Goal: Check status: Check status

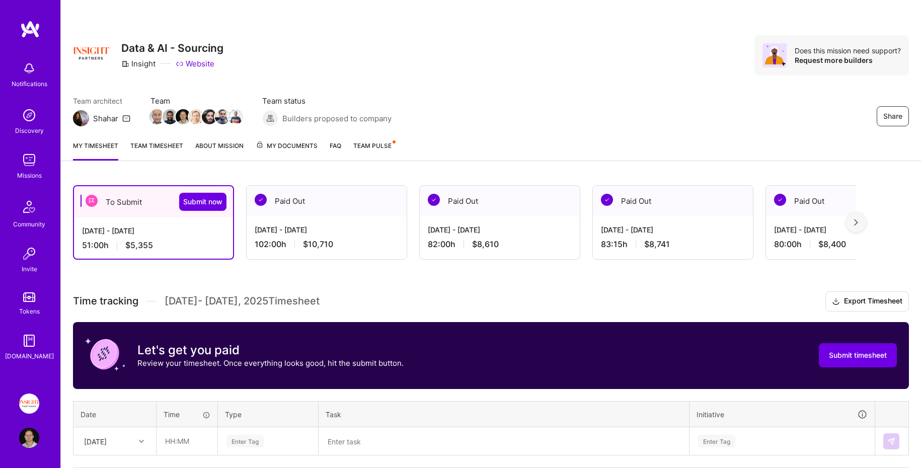
scroll to position [82, 0]
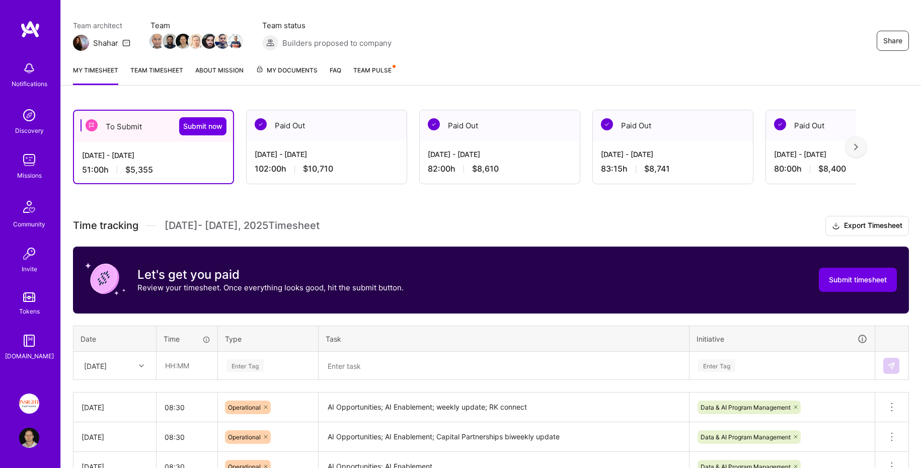
scroll to position [72, 0]
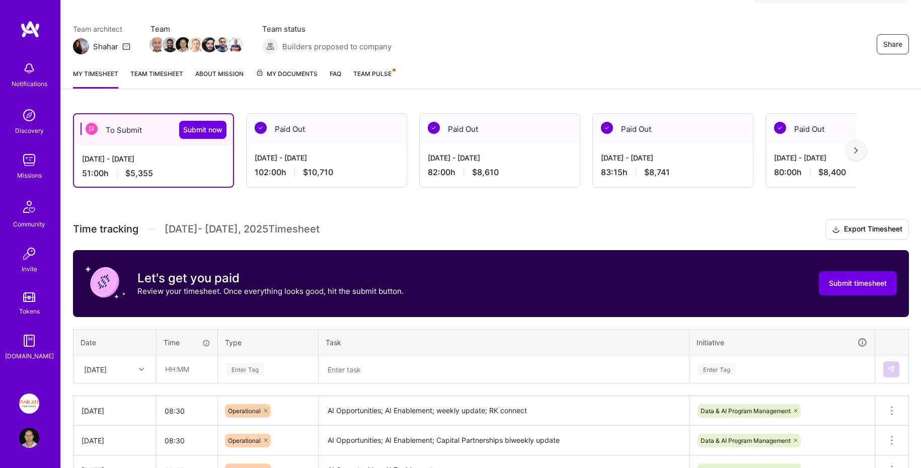
click at [165, 85] on link "Team timesheet" at bounding box center [156, 78] width 53 height 20
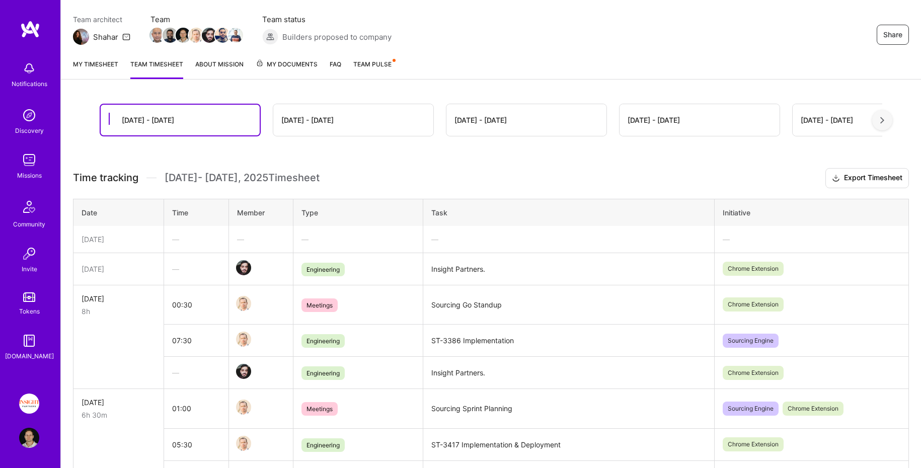
scroll to position [84, 0]
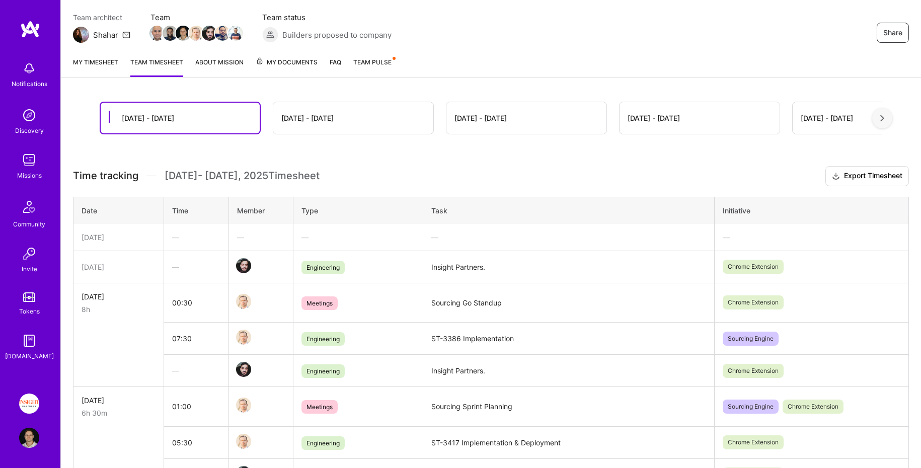
click at [361, 130] on div "[DATE] - [DATE]" at bounding box center [353, 118] width 160 height 32
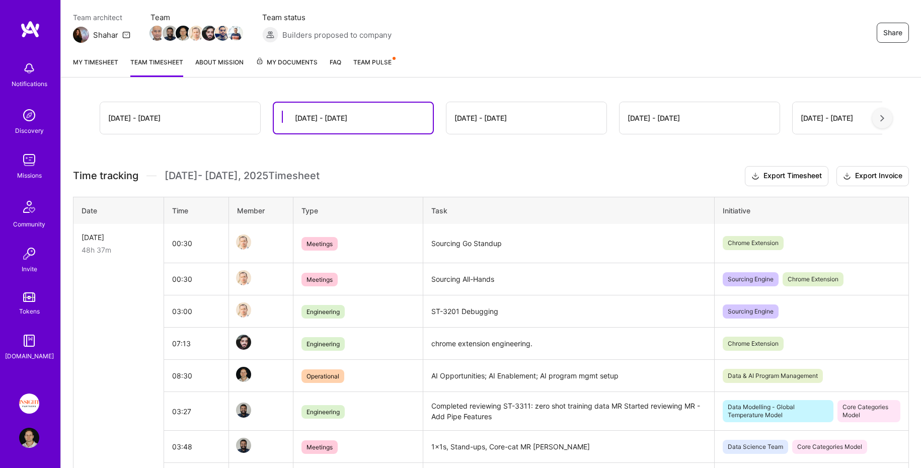
click at [199, 123] on div "Aug 1 - Aug 15" at bounding box center [180, 118] width 160 height 32
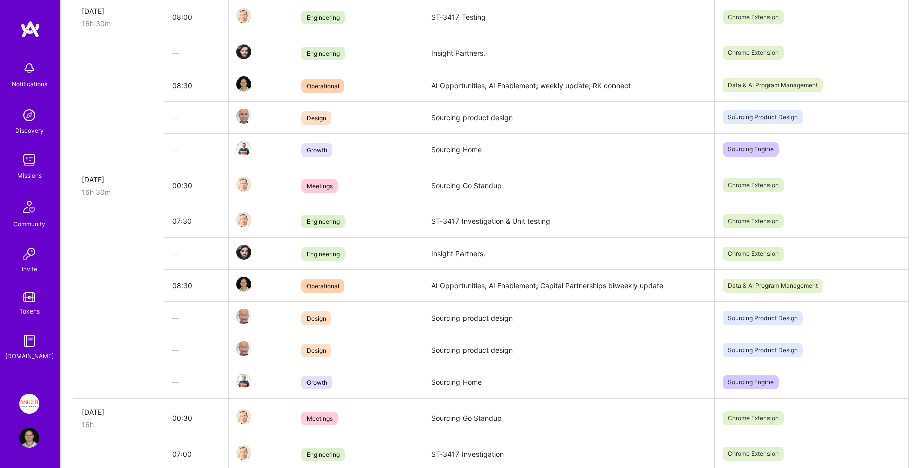
scroll to position [0, 0]
